Goal: Obtain resource: Obtain resource

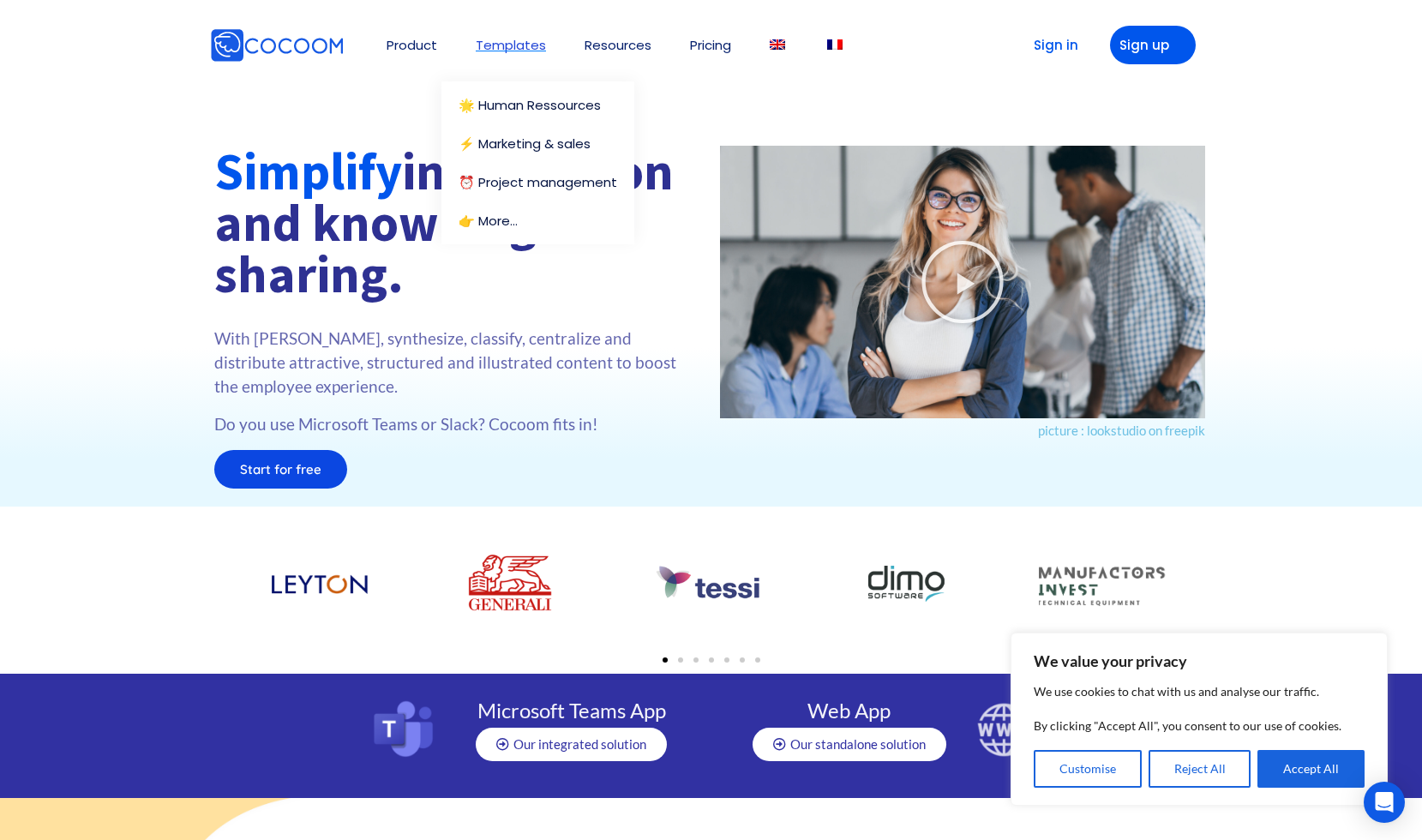
click at [504, 42] on link "Templates" at bounding box center [511, 45] width 70 height 13
click at [512, 103] on link "🌟 Human Ressources" at bounding box center [542, 105] width 167 height 13
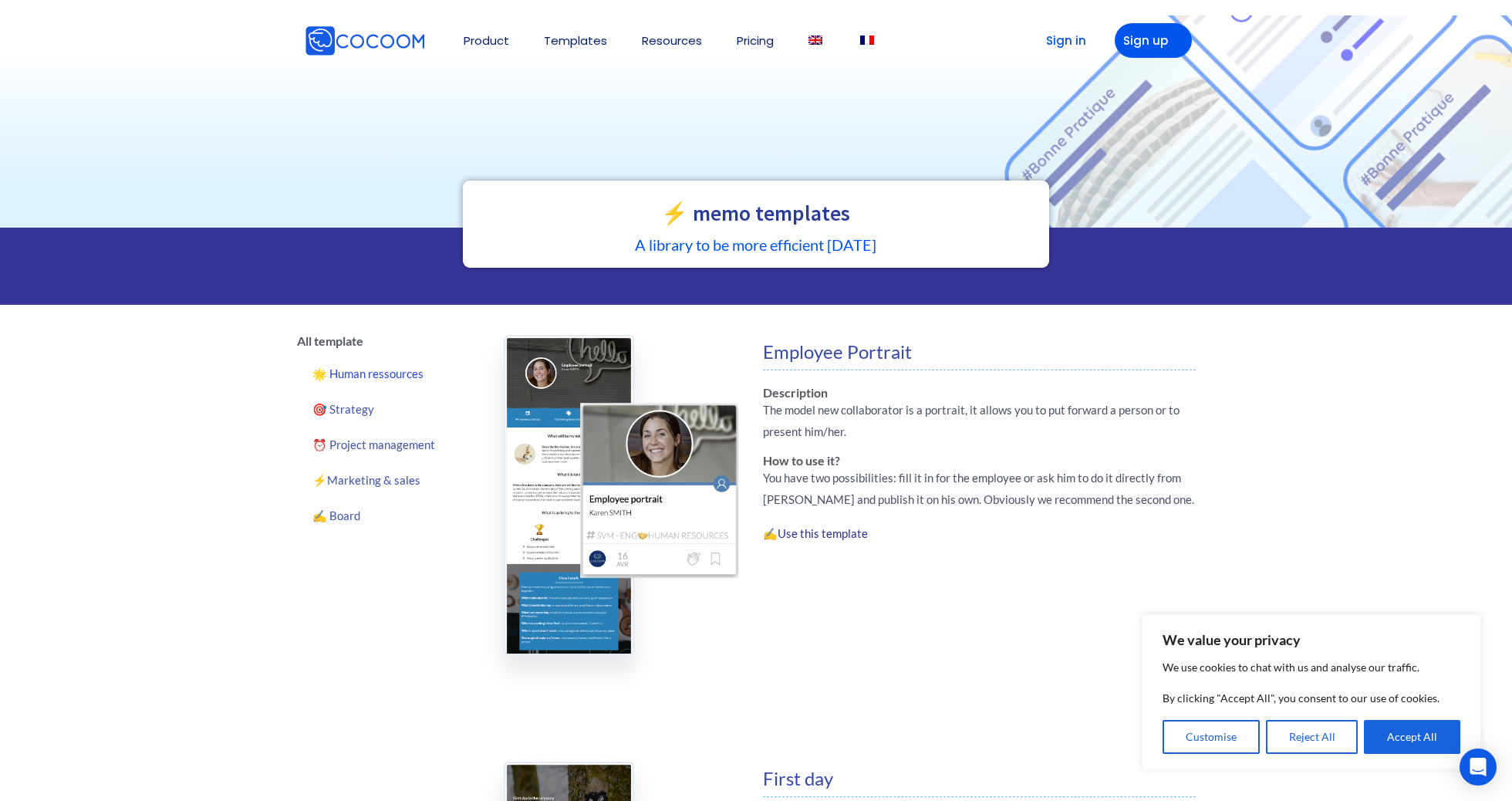
click at [360, 378] on link "🌟 Human ressources" at bounding box center [388, 373] width 184 height 36
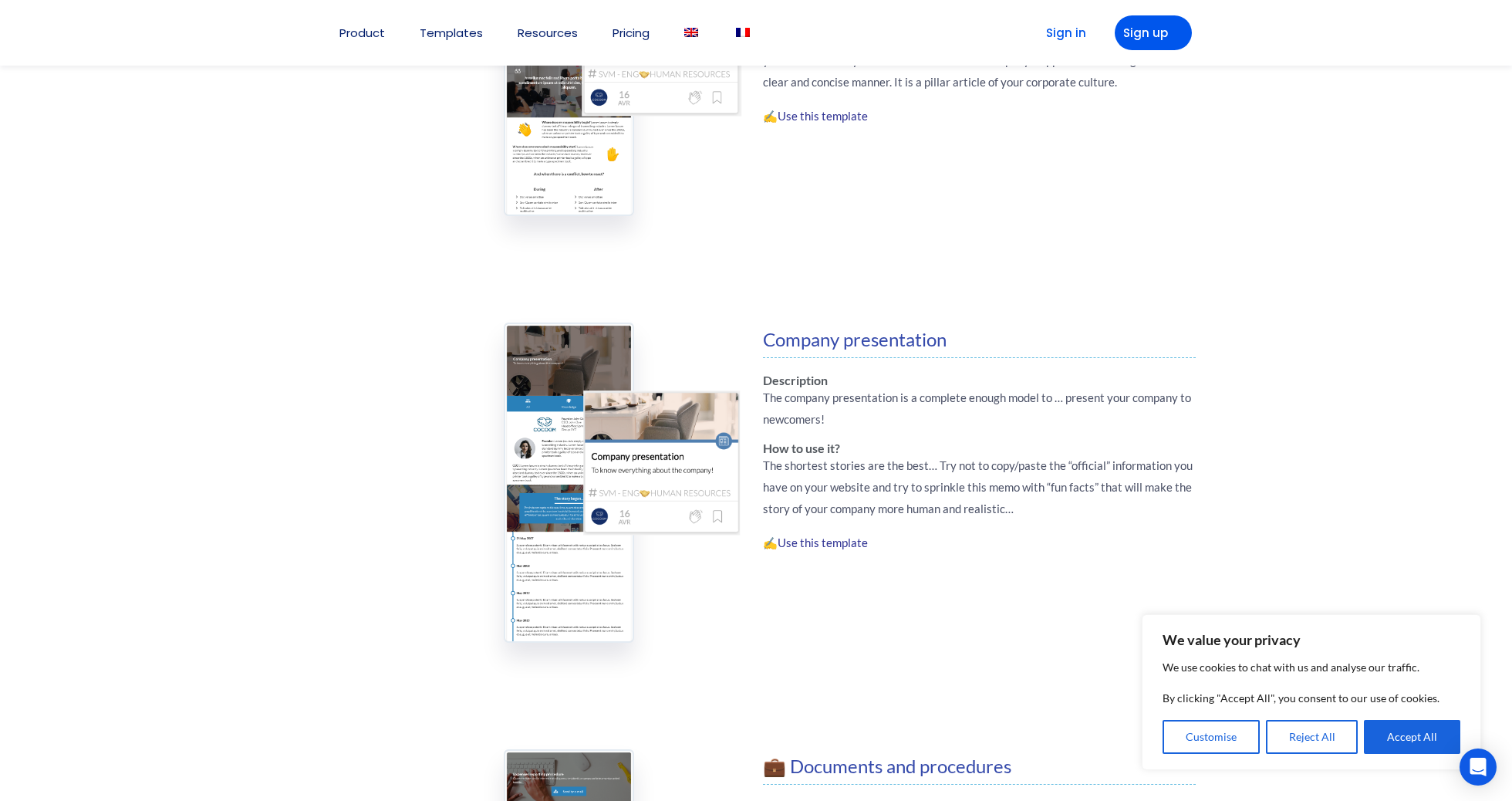
scroll to position [1729, 0]
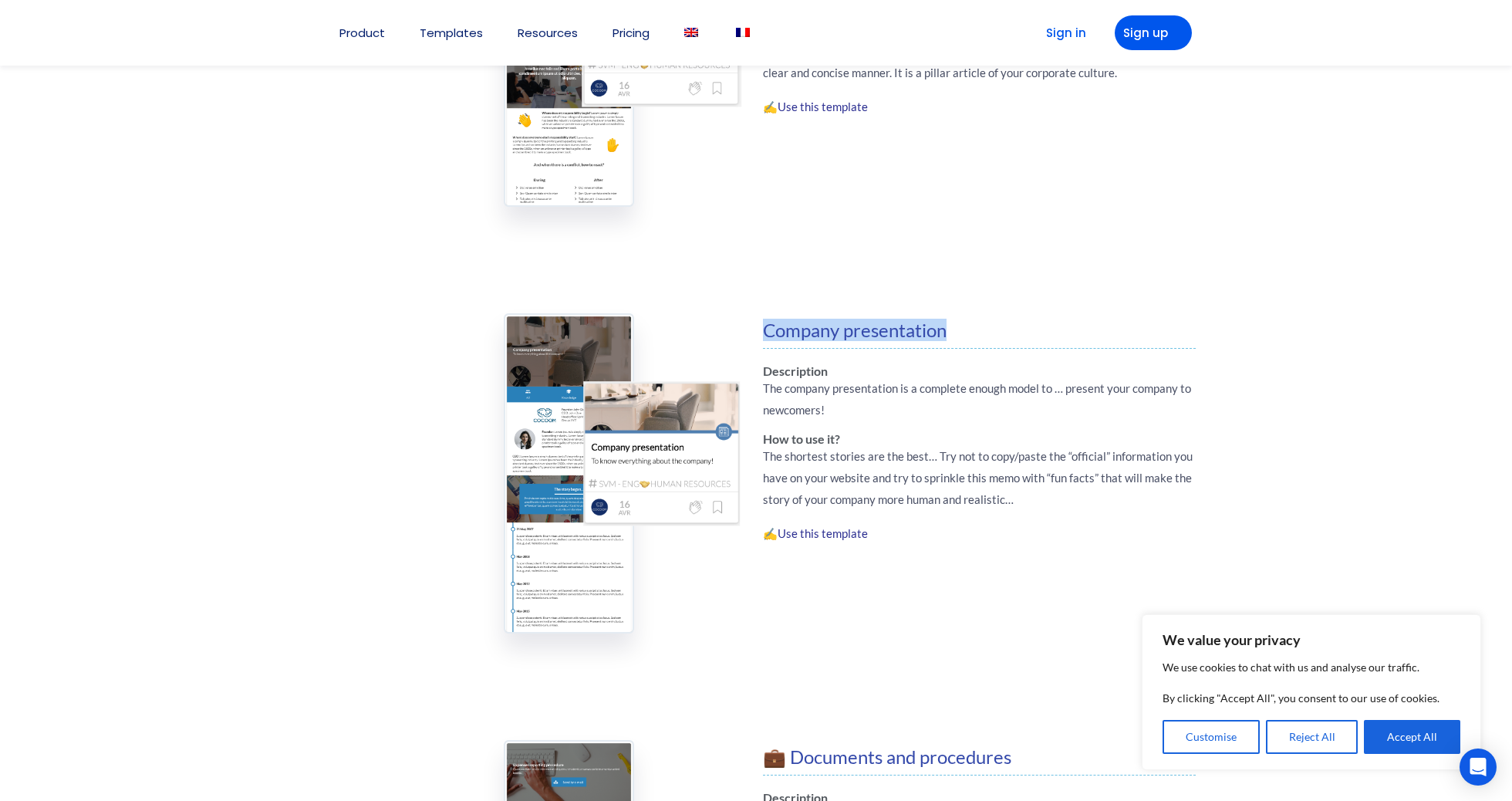
drag, startPoint x: 761, startPoint y: 328, endPoint x: 977, endPoint y: 330, distance: 216.0
click at [977, 330] on div "Company presentation Description The company presentation is a complete enough …" at bounding box center [979, 474] width 448 height 321
click at [934, 328] on h4 "Company presentation" at bounding box center [979, 331] width 433 height 19
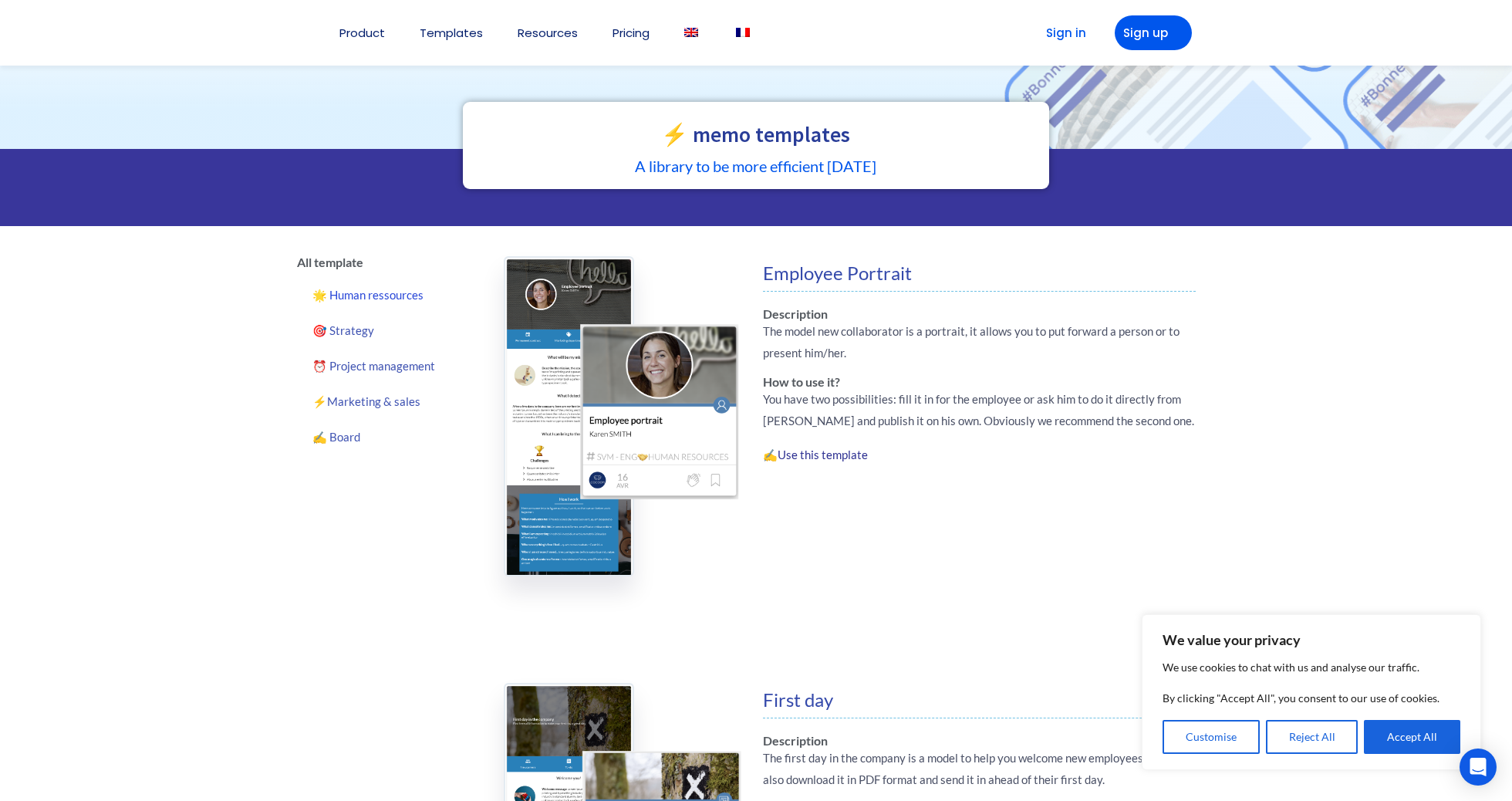
scroll to position [0, 0]
